Goal: Task Accomplishment & Management: Manage account settings

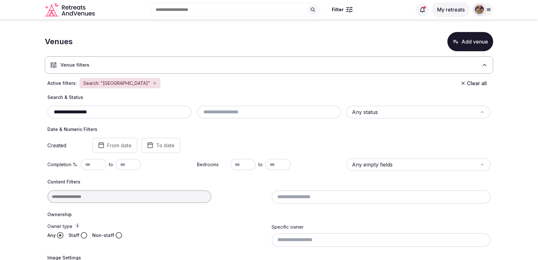
click at [135, 109] on input "**********" at bounding box center [119, 112] width 139 height 8
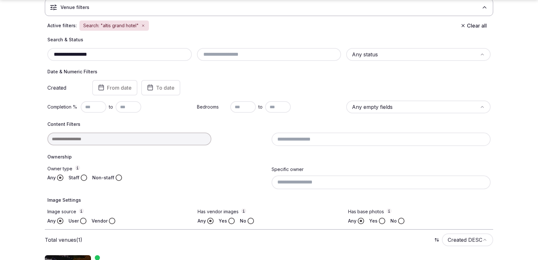
scroll to position [98, 0]
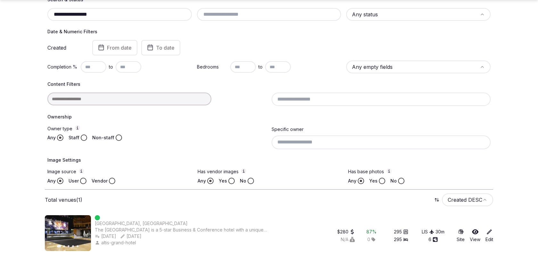
type input "**********"
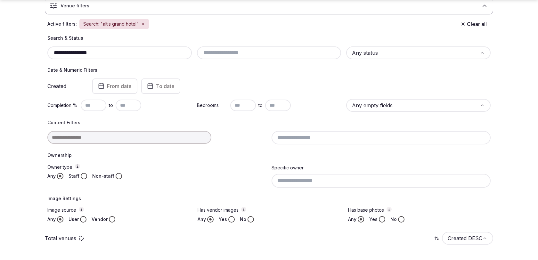
scroll to position [98, 0]
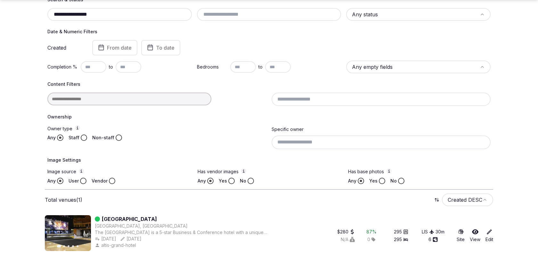
click at [84, 233] on icon "button" at bounding box center [81, 232] width 5 height 5
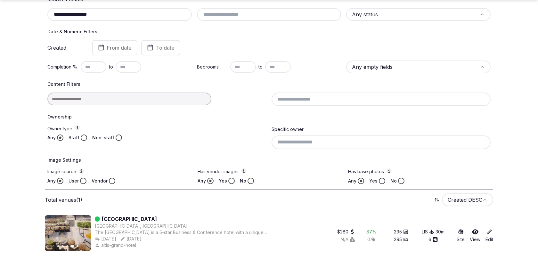
click at [84, 233] on icon "button" at bounding box center [81, 232] width 5 height 5
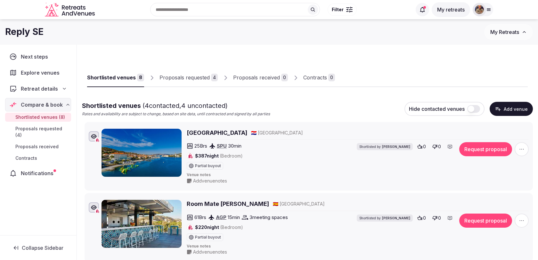
click at [494, 107] on button "Add venue" at bounding box center [510, 109] width 43 height 14
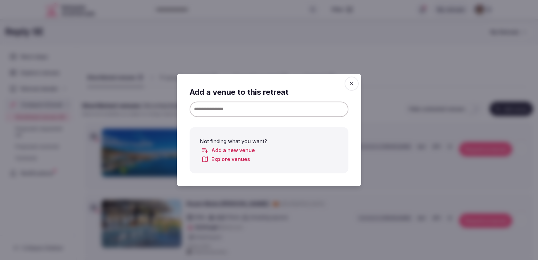
click at [319, 108] on input at bounding box center [268, 108] width 159 height 15
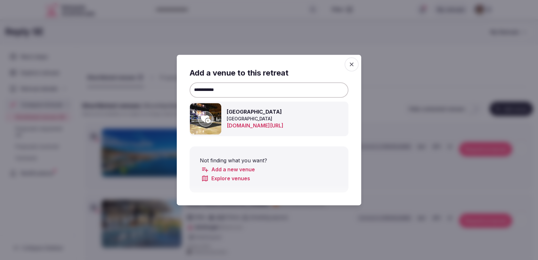
type input "**********"
click at [205, 113] on icon at bounding box center [206, 118] width 10 height 13
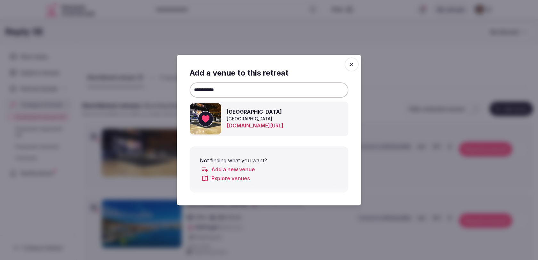
click at [352, 65] on icon "button" at bounding box center [351, 64] width 6 height 6
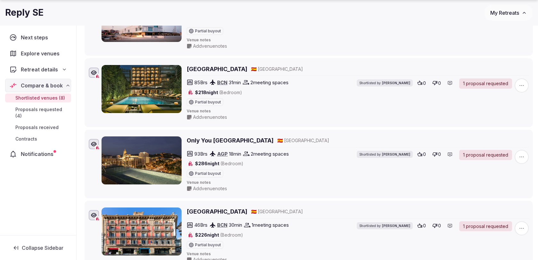
scroll to position [493, 0]
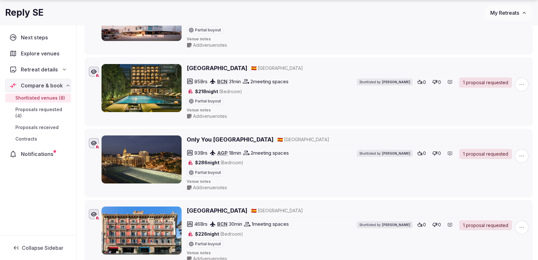
click at [522, 83] on span "button" at bounding box center [521, 84] width 14 height 14
click at [500, 40] on button "Mark as not a fit" at bounding box center [503, 41] width 54 height 10
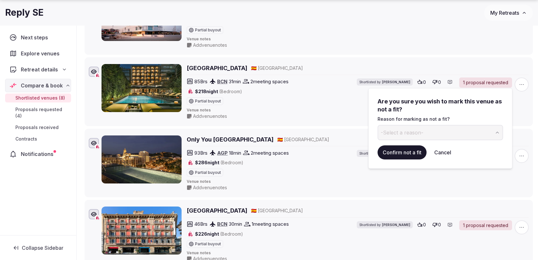
click at [453, 152] on button "Cancel" at bounding box center [442, 152] width 27 height 14
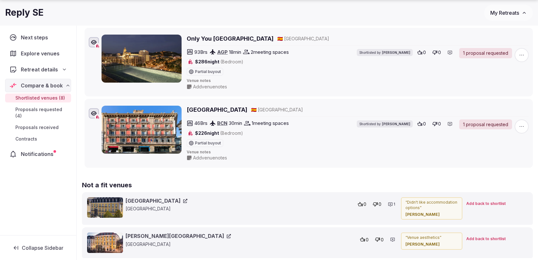
scroll to position [596, 0]
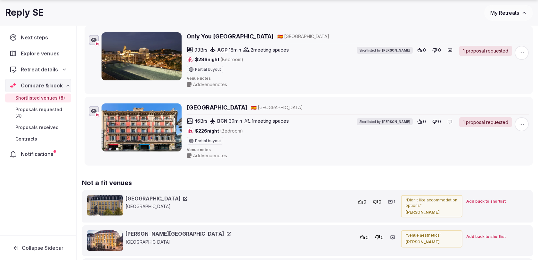
click at [528, 118] on span "button" at bounding box center [521, 124] width 14 height 14
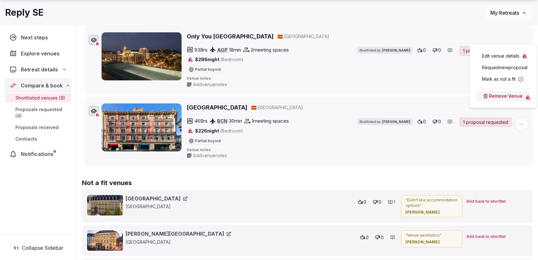
click at [495, 78] on button "Mark as not a fit" at bounding box center [503, 79] width 54 height 10
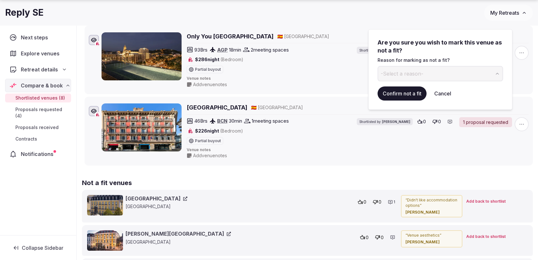
click at [469, 75] on button "-Select a reason-" at bounding box center [439, 73] width 125 height 15
type input "**********"
click at [493, 66] on button "submit" at bounding box center [498, 73] width 10 height 15
click at [389, 95] on button "Confirm not a fit" at bounding box center [401, 93] width 49 height 14
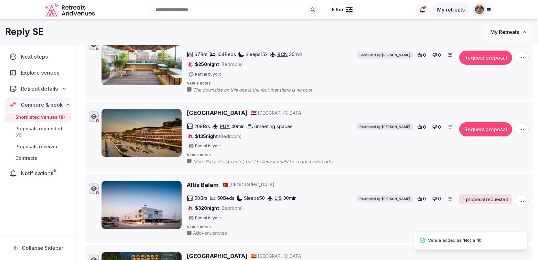
scroll to position [299, 0]
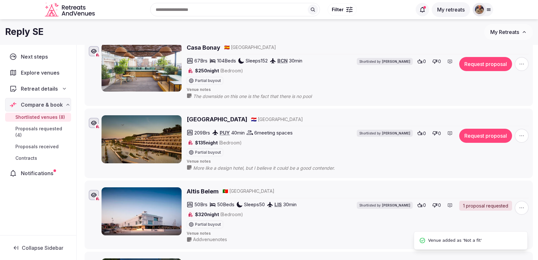
click at [521, 205] on icon "button" at bounding box center [521, 208] width 6 height 6
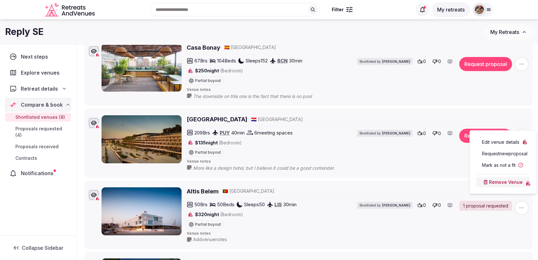
click at [501, 165] on button "Mark as not a fit" at bounding box center [503, 165] width 54 height 10
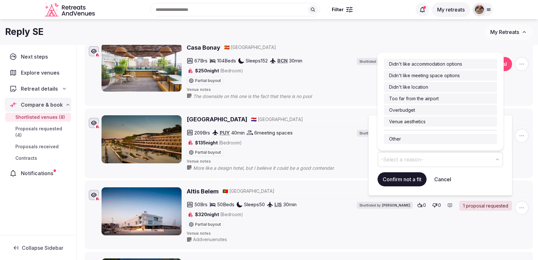
click at [427, 163] on button "-Select a reason-" at bounding box center [439, 159] width 125 height 15
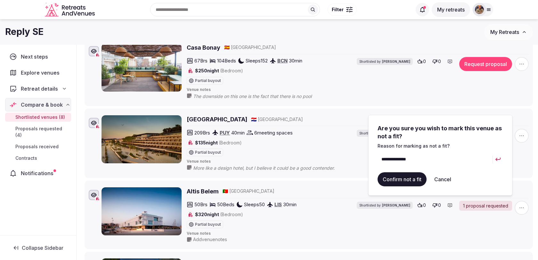
type input "**********"
click at [493, 152] on button "submit" at bounding box center [498, 159] width 10 height 15
click at [391, 184] on button "Confirm not a fit" at bounding box center [401, 179] width 49 height 14
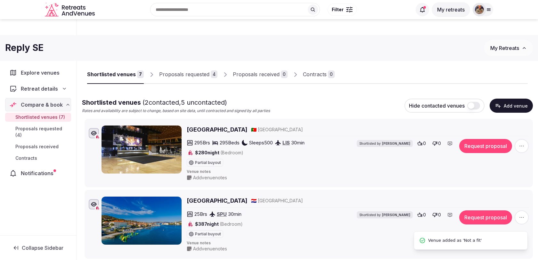
scroll to position [0, 0]
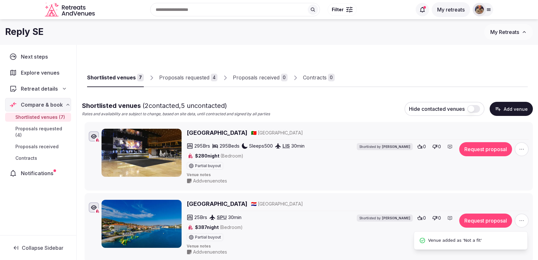
click at [205, 79] on div "Proposals requested" at bounding box center [184, 78] width 50 height 8
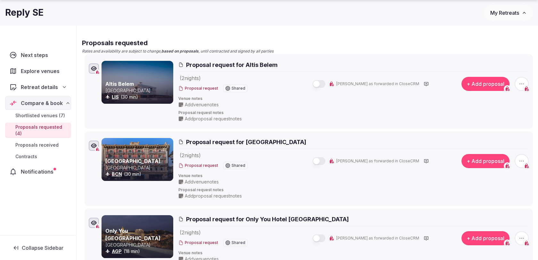
scroll to position [69, 0]
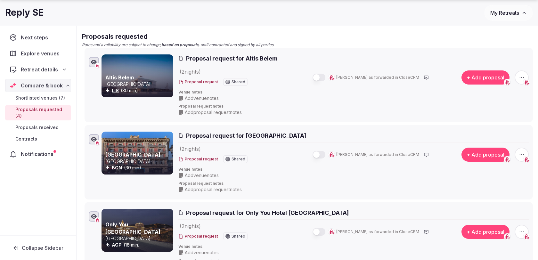
click at [325, 75] on button "button" at bounding box center [318, 78] width 13 height 8
click at [325, 155] on button "button" at bounding box center [318, 155] width 13 height 8
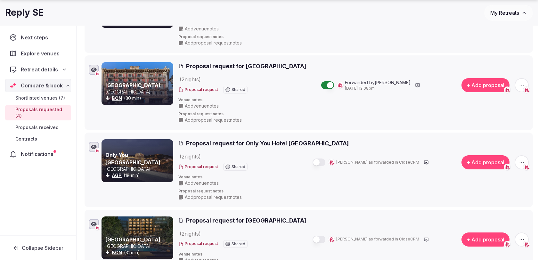
scroll to position [156, 0]
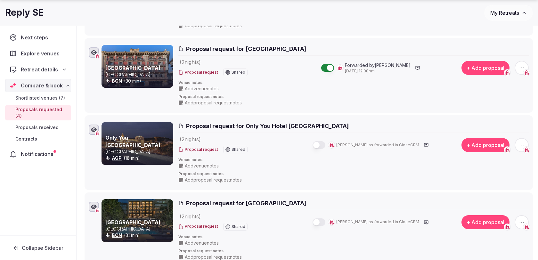
click at [325, 141] on button "button" at bounding box center [318, 145] width 13 height 8
click at [325, 222] on button "button" at bounding box center [318, 222] width 13 height 8
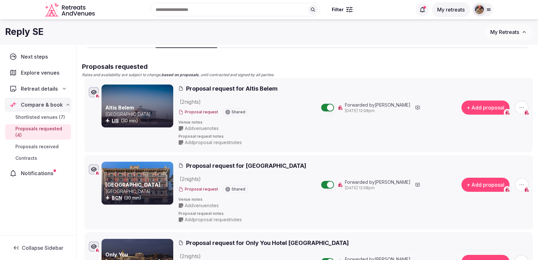
scroll to position [37, 0]
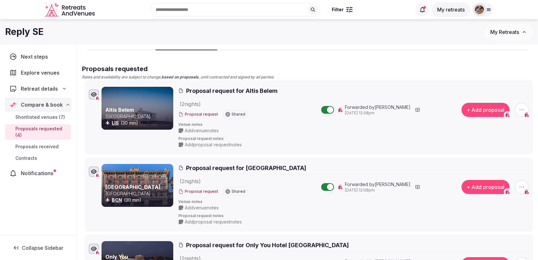
click at [526, 187] on span "button" at bounding box center [521, 187] width 14 height 14
click at [495, 150] on button "Withdraw proposal request" at bounding box center [497, 147] width 73 height 10
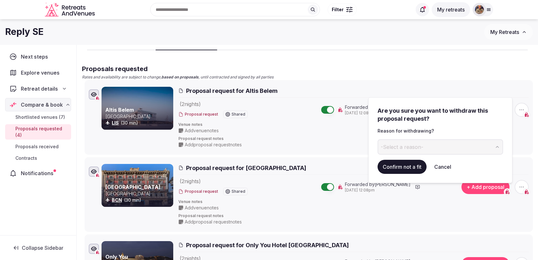
click at [439, 145] on button "-Select a reason-" at bounding box center [439, 146] width 125 height 15
click at [407, 169] on button "Confirm not a fit" at bounding box center [401, 167] width 49 height 14
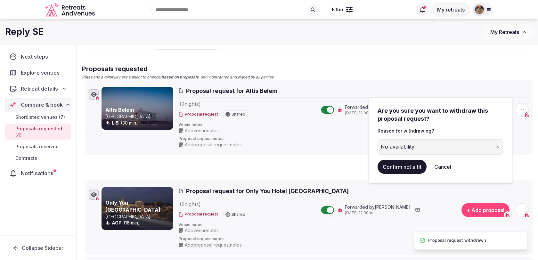
scroll to position [22, 0]
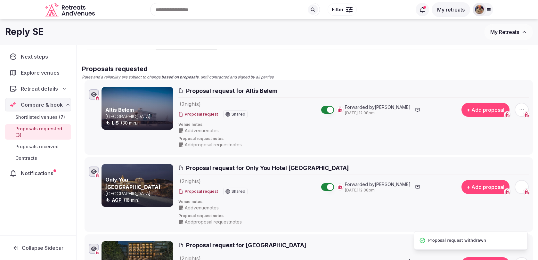
click at [520, 109] on icon "button" at bounding box center [521, 110] width 6 height 6
click at [487, 70] on button "Withdraw proposal request" at bounding box center [497, 71] width 73 height 10
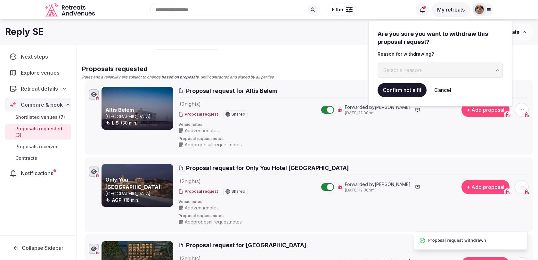
click at [432, 65] on button "-Select a reason-" at bounding box center [439, 69] width 125 height 15
click at [400, 98] on div "Are you sure you want to withdraw this proposal request? Reason for withdrawing…" at bounding box center [440, 63] width 144 height 86
click at [402, 91] on button "Confirm not a fit" at bounding box center [401, 90] width 49 height 14
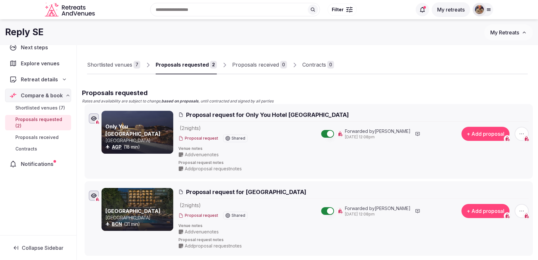
scroll to position [0, 0]
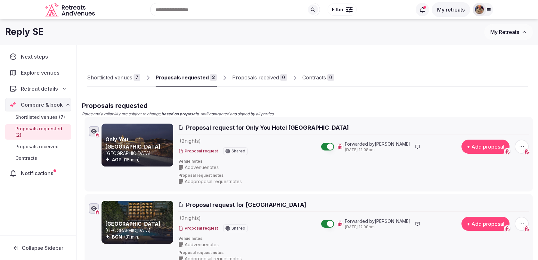
click at [126, 72] on link "Shortlisted venues 7" at bounding box center [113, 77] width 53 height 19
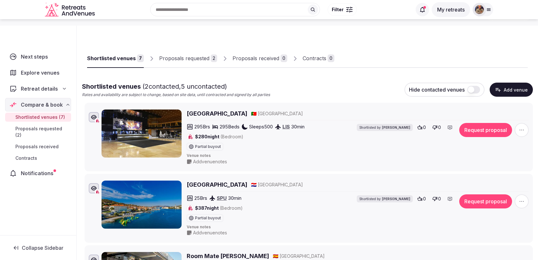
scroll to position [21, 0]
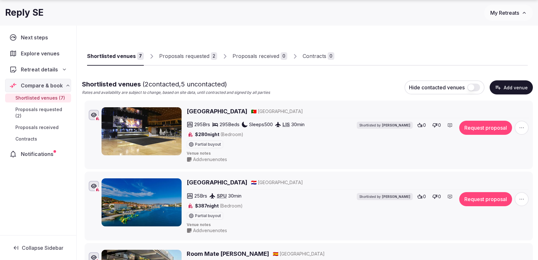
click at [480, 129] on button "Request proposal" at bounding box center [485, 128] width 53 height 14
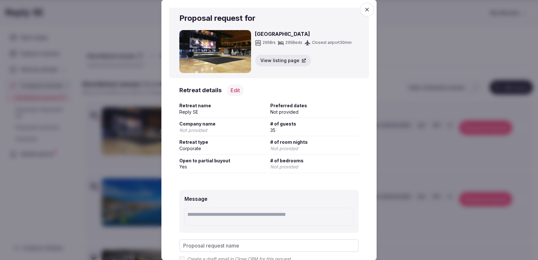
scroll to position [60, 0]
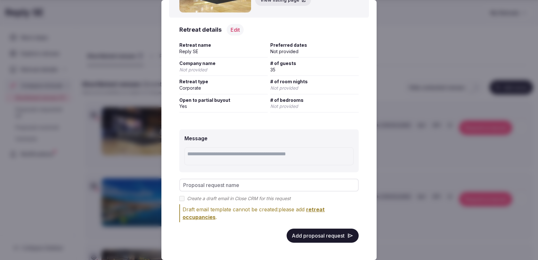
click at [330, 234] on button "Add proposal request" at bounding box center [322, 236] width 72 height 14
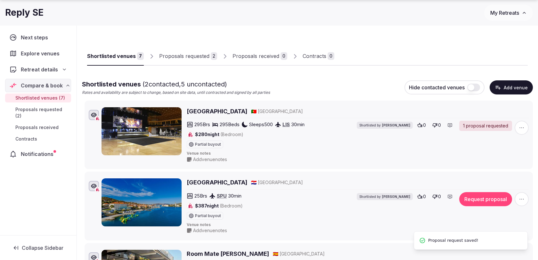
scroll to position [0, 0]
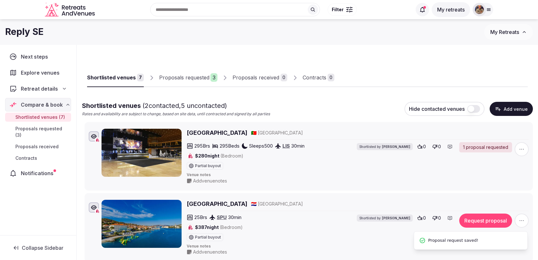
click at [205, 79] on div "Proposals requested" at bounding box center [184, 78] width 50 height 8
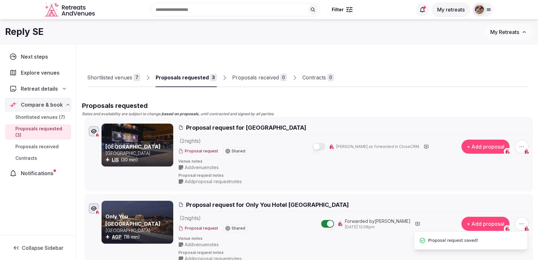
click at [325, 146] on button "button" at bounding box center [318, 147] width 13 height 8
click at [120, 80] on div "Shortlisted venues" at bounding box center [109, 78] width 45 height 8
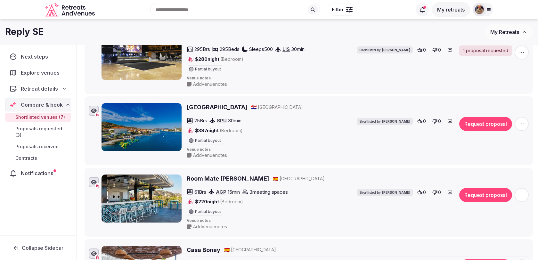
scroll to position [95, 0]
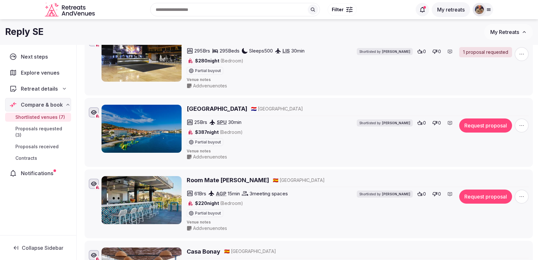
click at [220, 84] on span "Add venue notes" at bounding box center [210, 86] width 34 height 6
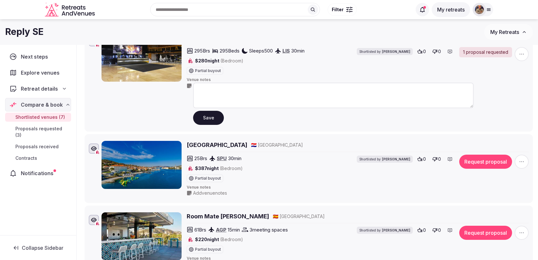
click at [220, 89] on textarea at bounding box center [333, 96] width 280 height 26
type textarea "**********"
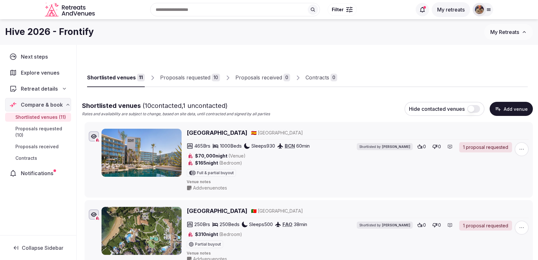
click at [205, 79] on div "Proposals requested" at bounding box center [185, 78] width 50 height 8
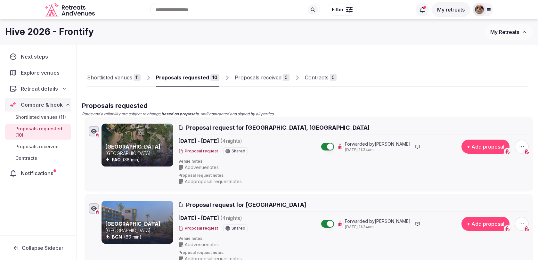
click at [136, 80] on div "11" at bounding box center [136, 78] width 7 height 8
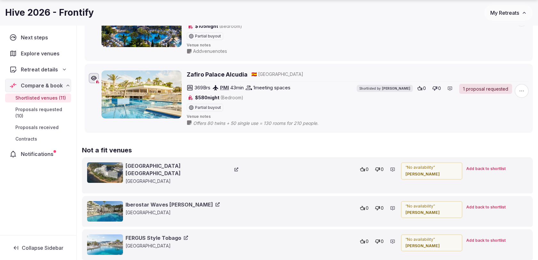
scroll to position [781, 0]
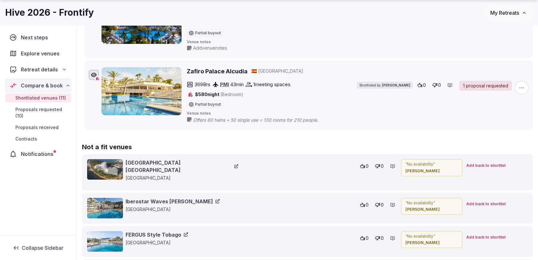
click at [518, 84] on span "button" at bounding box center [521, 88] width 14 height 14
click at [506, 37] on button "Mark as not a fit" at bounding box center [503, 41] width 54 height 10
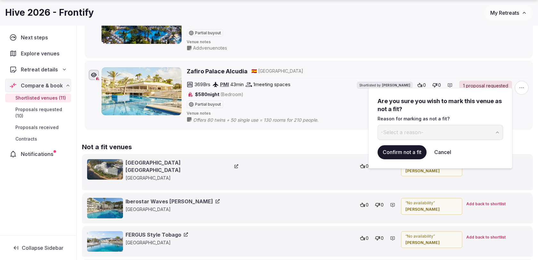
click at [412, 133] on span "-Select a reason-" at bounding box center [402, 132] width 43 height 7
type input "**********"
click at [395, 155] on button "Confirm not a fit" at bounding box center [401, 152] width 49 height 14
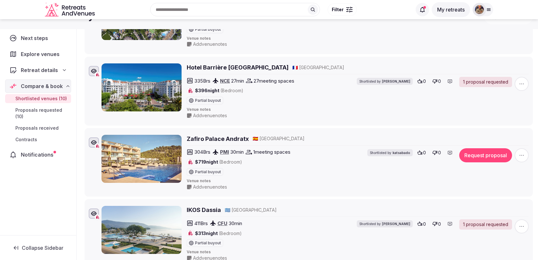
scroll to position [0, 0]
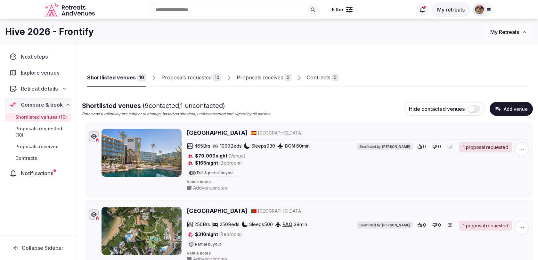
click at [210, 78] on div "Proposals requested 10" at bounding box center [191, 78] width 60 height 8
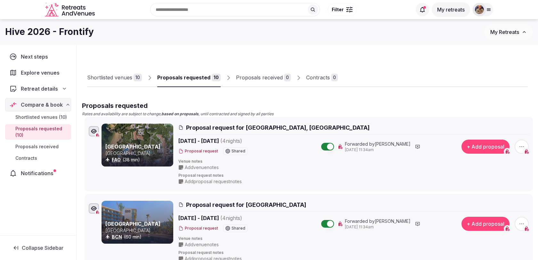
click at [122, 72] on link "Shortlisted venues 10" at bounding box center [114, 77] width 55 height 19
click at [121, 82] on link "Shortlisted venues 10" at bounding box center [114, 77] width 55 height 19
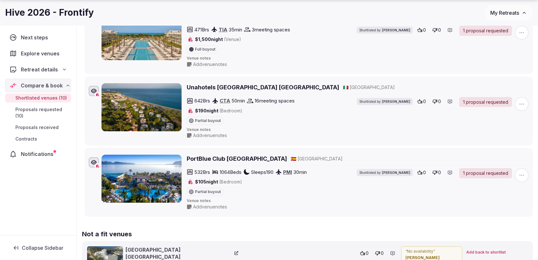
scroll to position [627, 0]
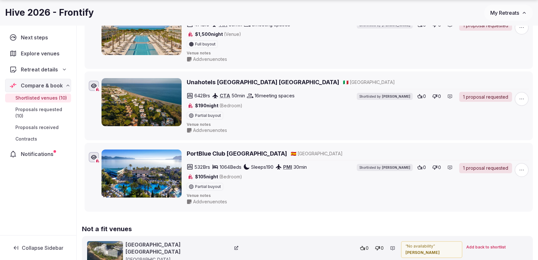
drag, startPoint x: 185, startPoint y: 146, endPoint x: 289, endPoint y: 147, distance: 103.7
click at [289, 149] on div "PortBlue Club Pollentia Resort & Spa 🇪🇸 Spain 532 Brs 1064 Beds Sleeps 190 PMI …" at bounding box center [314, 176] width 427 height 55
copy h2 "PortBlue Club Pollentia Resort & Spa"
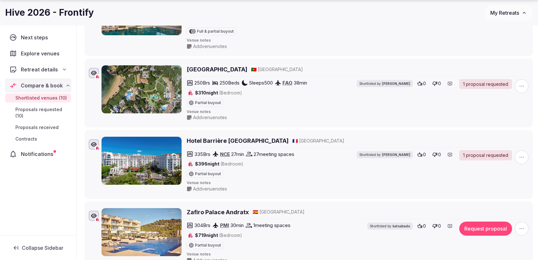
scroll to position [146, 0]
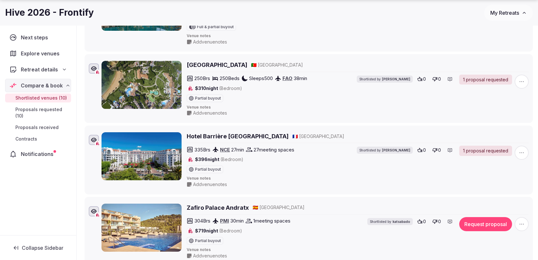
click at [522, 150] on icon "button" at bounding box center [521, 152] width 6 height 6
click at [200, 182] on span "Add venue notes" at bounding box center [210, 184] width 34 height 6
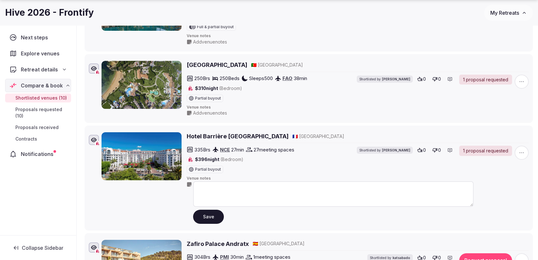
click at [212, 185] on textarea at bounding box center [333, 194] width 280 height 26
drag, startPoint x: 242, startPoint y: 188, endPoint x: 173, endPoint y: 188, distance: 68.5
click at [173, 188] on div "**********" at bounding box center [314, 177] width 427 height 91
paste textarea "**********"
click at [197, 186] on textarea "**********" at bounding box center [333, 193] width 280 height 25
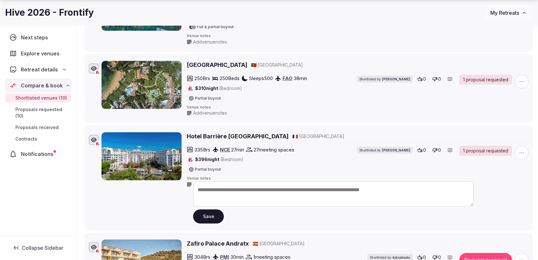
type textarea "**********"
click at [212, 214] on button "Save" at bounding box center [208, 216] width 31 height 14
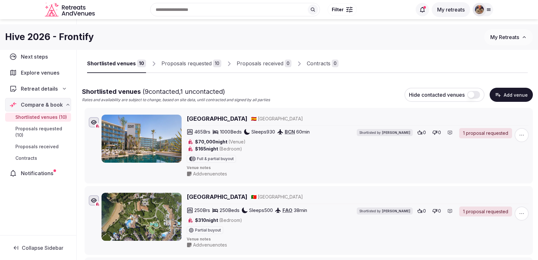
scroll to position [0, 0]
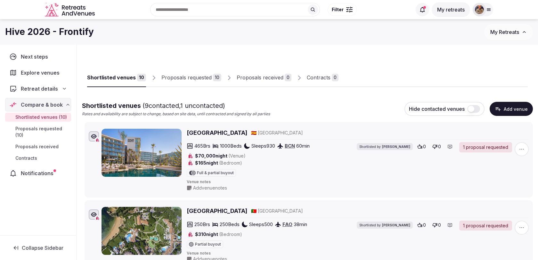
click at [207, 83] on link "Proposals requested 10" at bounding box center [191, 77] width 60 height 19
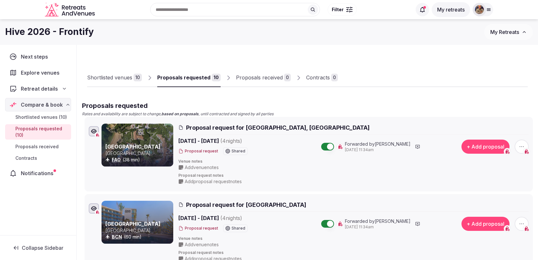
click at [126, 78] on div "Shortlisted venues" at bounding box center [109, 78] width 45 height 8
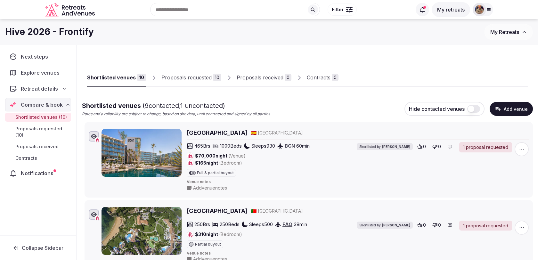
click at [197, 76] on div "Proposals requested" at bounding box center [186, 78] width 50 height 8
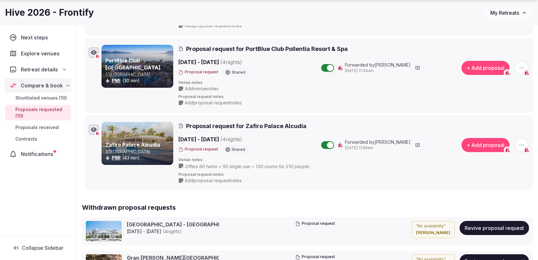
scroll to position [699, 0]
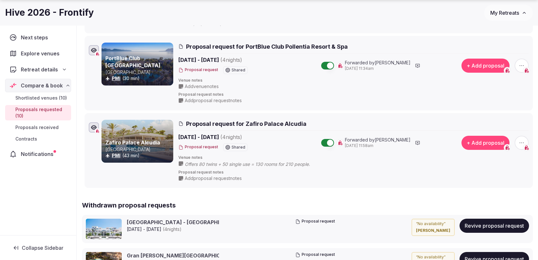
click at [233, 161] on span "Offers 80 twins + 50 single use = 130 rooms for 210 people." at bounding box center [254, 164] width 138 height 6
copy div "Offers 80 twins + 50 single use = 130 rooms for 210 people."
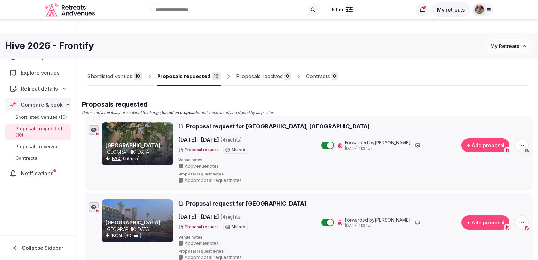
scroll to position [0, 0]
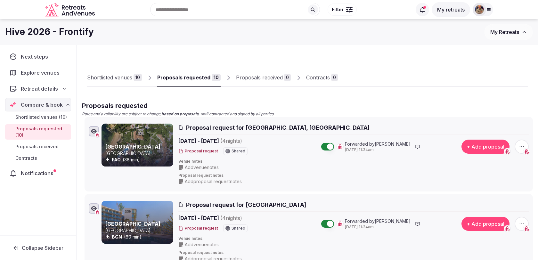
click at [121, 81] on div "Shortlisted venues" at bounding box center [109, 78] width 45 height 8
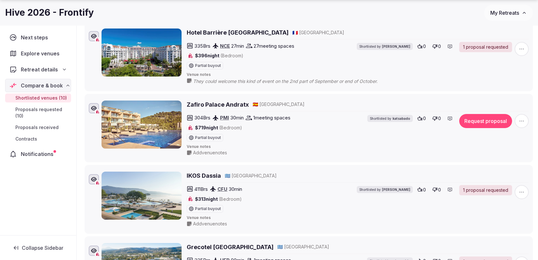
scroll to position [264, 0]
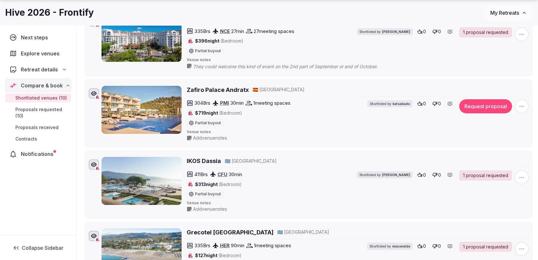
click at [208, 135] on span "Add venue notes" at bounding box center [210, 138] width 34 height 6
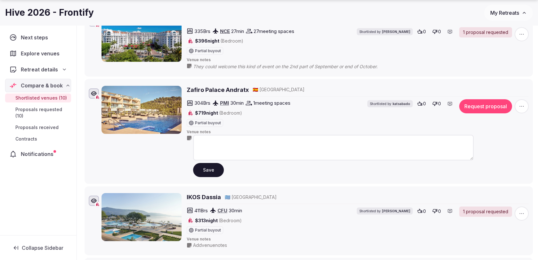
click at [212, 139] on textarea at bounding box center [333, 148] width 280 height 26
paste textarea "**********"
type textarea "**********"
click at [198, 164] on button "Save" at bounding box center [208, 170] width 31 height 14
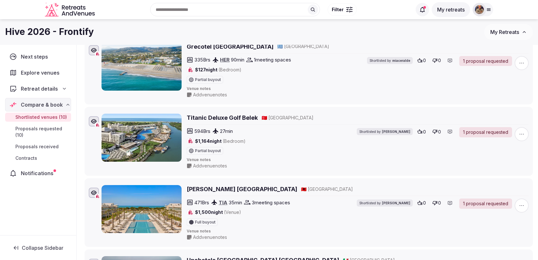
scroll to position [446, 0]
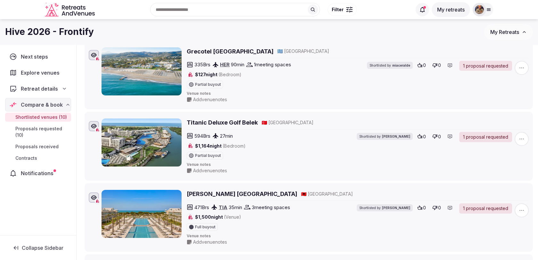
click at [525, 133] on span "button" at bounding box center [521, 139] width 14 height 14
click at [496, 99] on button "Mark as not a fit" at bounding box center [503, 95] width 54 height 10
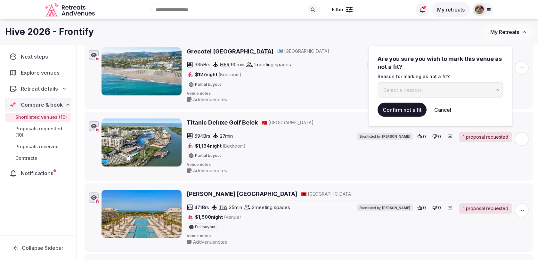
click at [439, 91] on button "-Select a reason-" at bounding box center [439, 89] width 125 height 15
type input "**********"
click at [405, 109] on button "Confirm not a fit" at bounding box center [401, 110] width 49 height 14
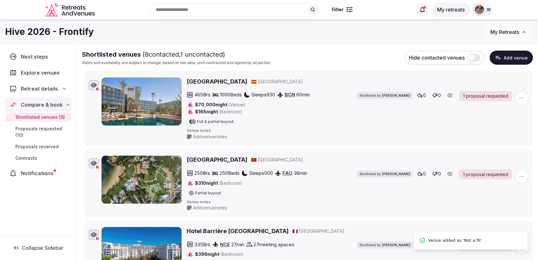
scroll to position [0, 0]
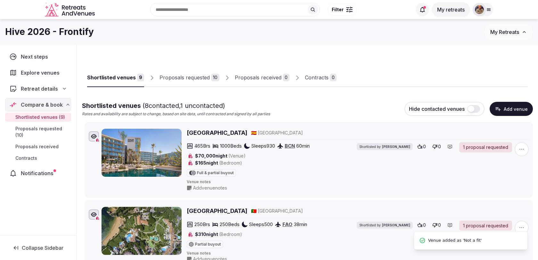
click at [207, 79] on div "Proposals requested 10" at bounding box center [189, 78] width 60 height 8
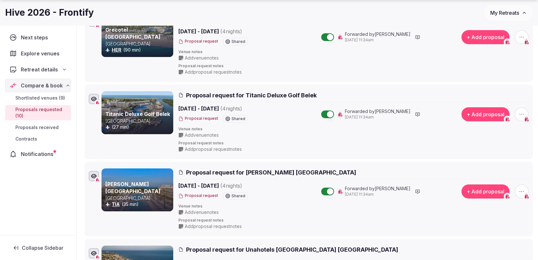
scroll to position [429, 0]
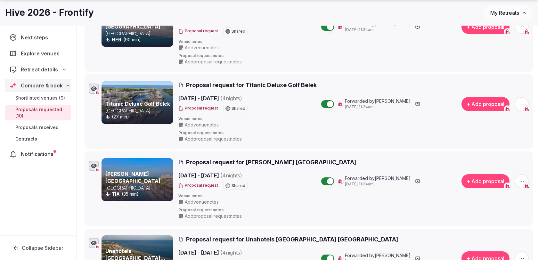
click at [519, 101] on icon "button" at bounding box center [521, 104] width 6 height 6
click at [490, 63] on button "Withdraw proposal request" at bounding box center [497, 63] width 73 height 10
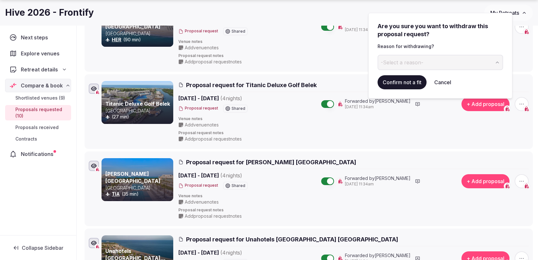
click at [436, 62] on button "-Select a reason-" at bounding box center [439, 62] width 125 height 15
click at [404, 83] on button "Confirm not a fit" at bounding box center [401, 82] width 49 height 14
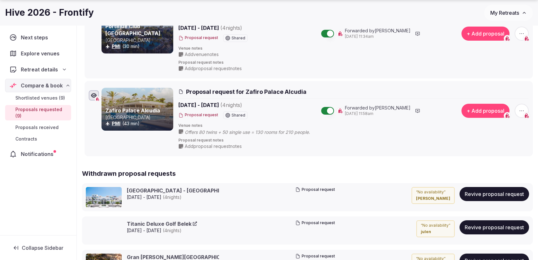
scroll to position [657, 0]
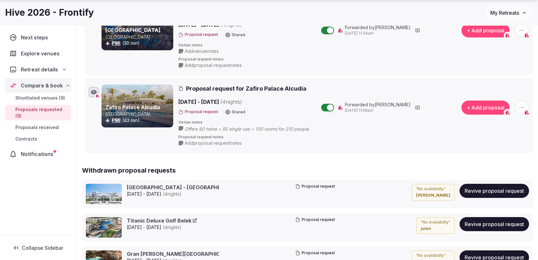
click at [521, 104] on icon "button" at bounding box center [521, 107] width 6 height 6
click at [490, 65] on button "Withdraw proposal request" at bounding box center [497, 65] width 73 height 10
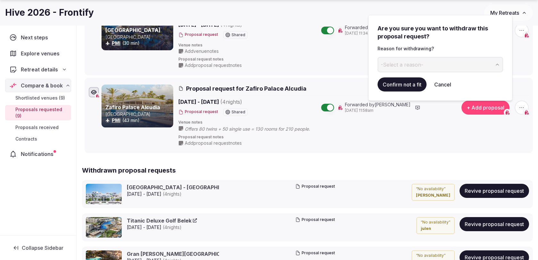
click at [446, 62] on button "-Select a reason-" at bounding box center [439, 64] width 125 height 15
click at [401, 88] on button "Confirm not a fit" at bounding box center [401, 84] width 49 height 14
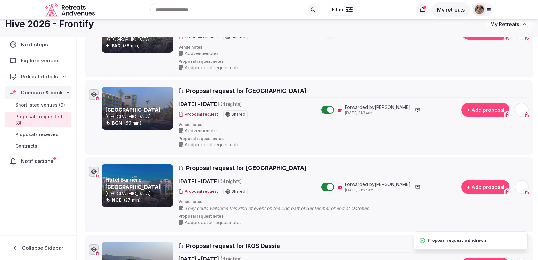
scroll to position [0, 0]
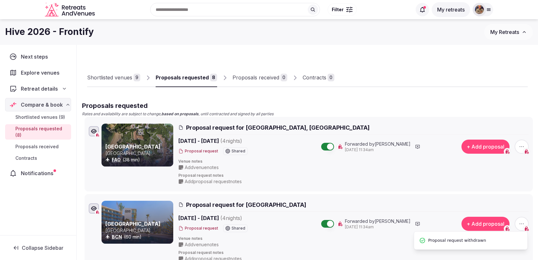
click at [131, 79] on div "Shortlisted venues" at bounding box center [109, 78] width 45 height 8
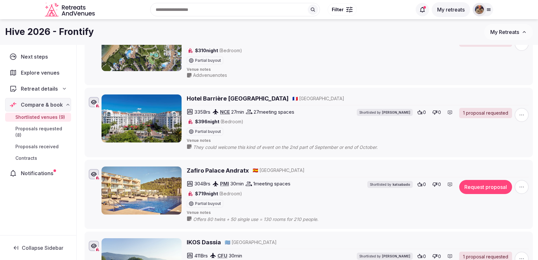
scroll to position [192, 0]
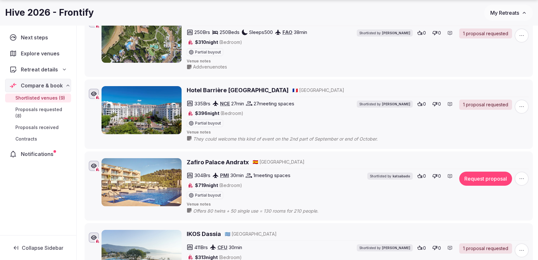
click at [477, 180] on button "Request proposal" at bounding box center [485, 179] width 53 height 14
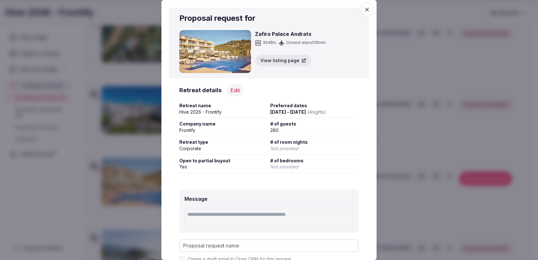
scroll to position [60, 0]
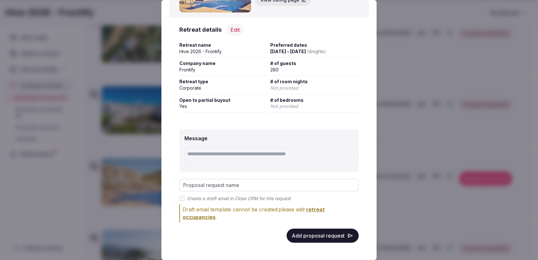
click at [318, 237] on button "Add proposal request" at bounding box center [322, 236] width 72 height 14
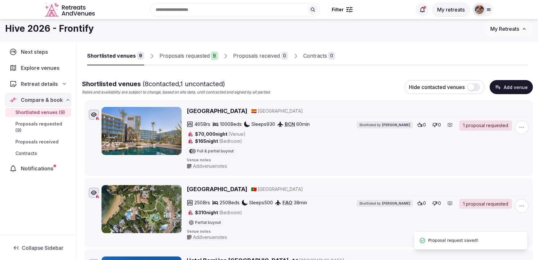
scroll to position [0, 0]
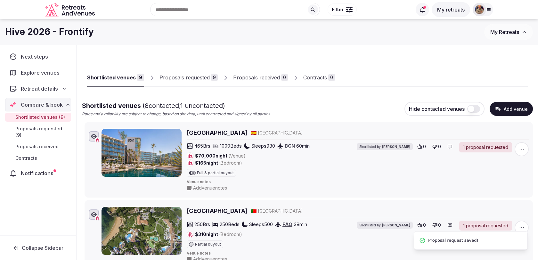
click at [203, 79] on div "Proposals requested" at bounding box center [184, 78] width 50 height 8
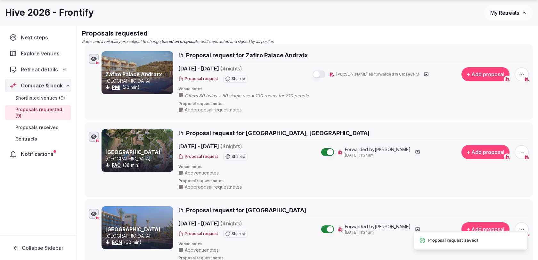
scroll to position [83, 0]
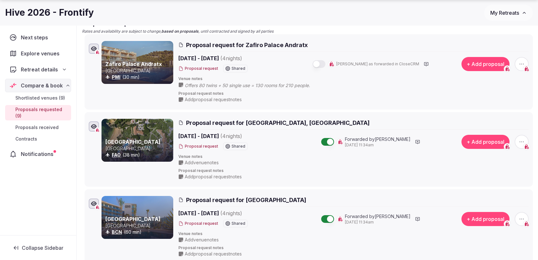
click at [325, 60] on button "button" at bounding box center [318, 64] width 13 height 8
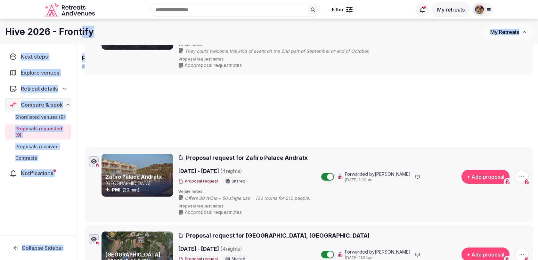
scroll to position [0, 0]
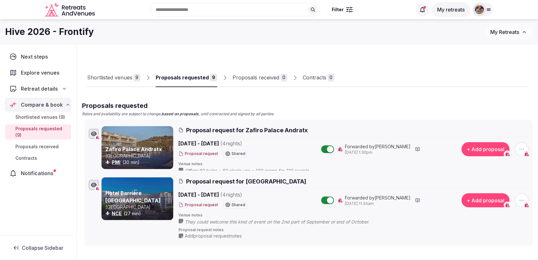
drag, startPoint x: 80, startPoint y: 78, endPoint x: 103, endPoint y: 180, distance: 103.7
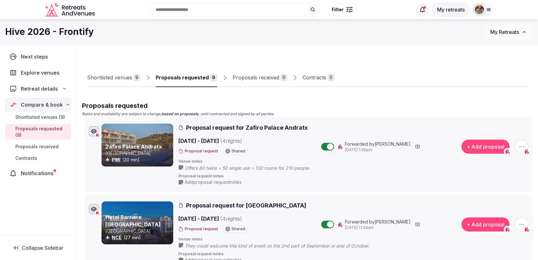
click at [117, 77] on div "Shortlisted venues" at bounding box center [109, 78] width 45 height 8
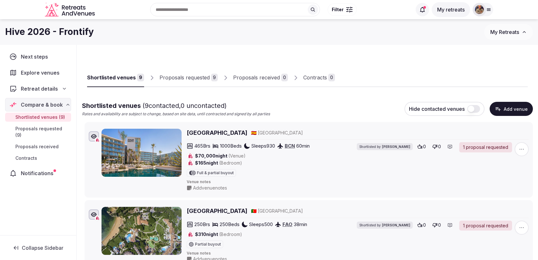
drag, startPoint x: 246, startPoint y: 133, endPoint x: 187, endPoint y: 132, distance: 59.9
click at [187, 132] on div "Atzavara Hotel & Spa 🇪🇸 Spain" at bounding box center [358, 133] width 342 height 8
copy h2 "Atzavara Hotel & Spa"
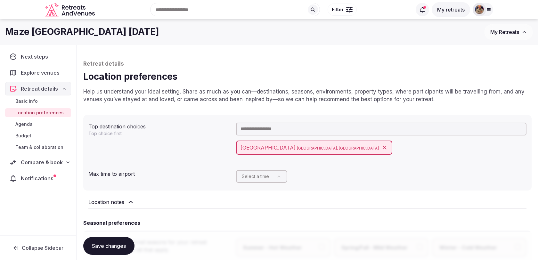
click at [86, 96] on p "Help us understand your ideal setting. Share as much as you can—destinations, s…" at bounding box center [307, 95] width 448 height 15
click at [47, 158] on span "Compare & book" at bounding box center [42, 162] width 42 height 8
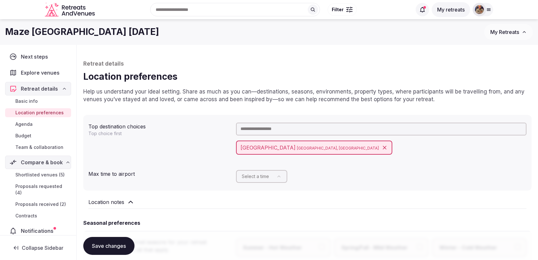
click at [47, 173] on span "Shortlisted venues (5)" at bounding box center [39, 175] width 49 height 6
